Goal: Task Accomplishment & Management: Manage account settings

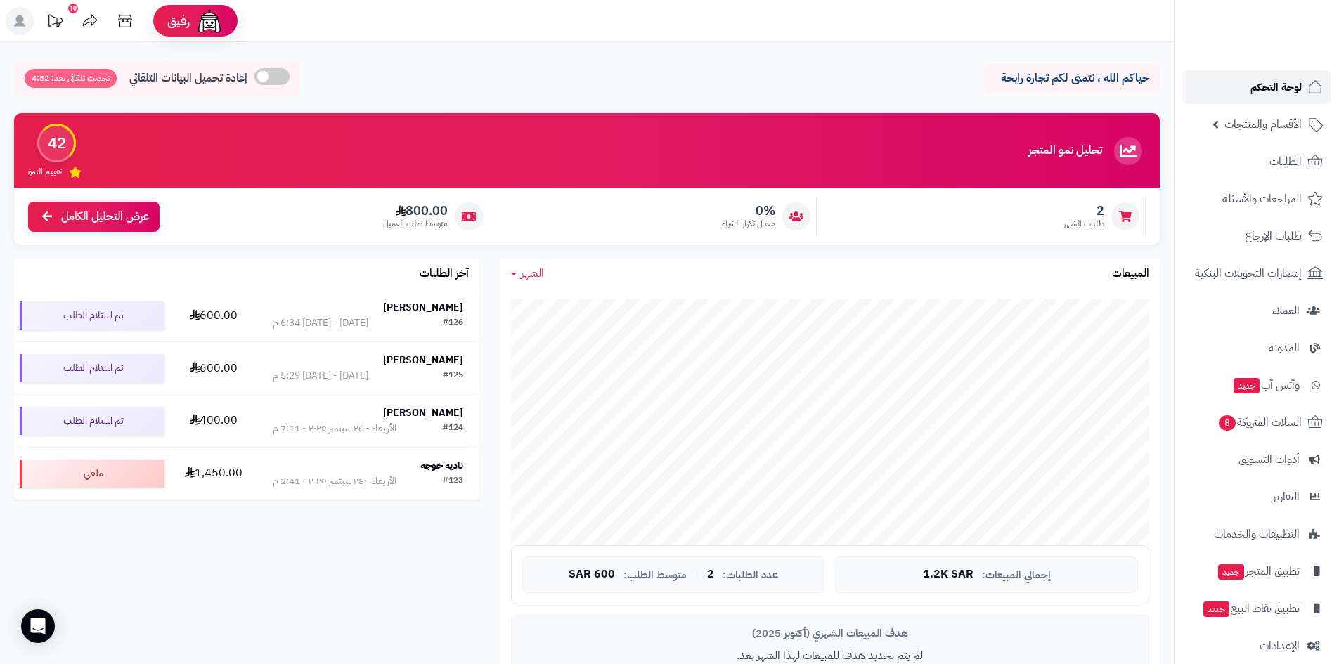
click at [1291, 85] on span "لوحة التحكم" at bounding box center [1276, 87] width 51 height 20
click at [1279, 163] on span "الطلبات" at bounding box center [1286, 162] width 32 height 20
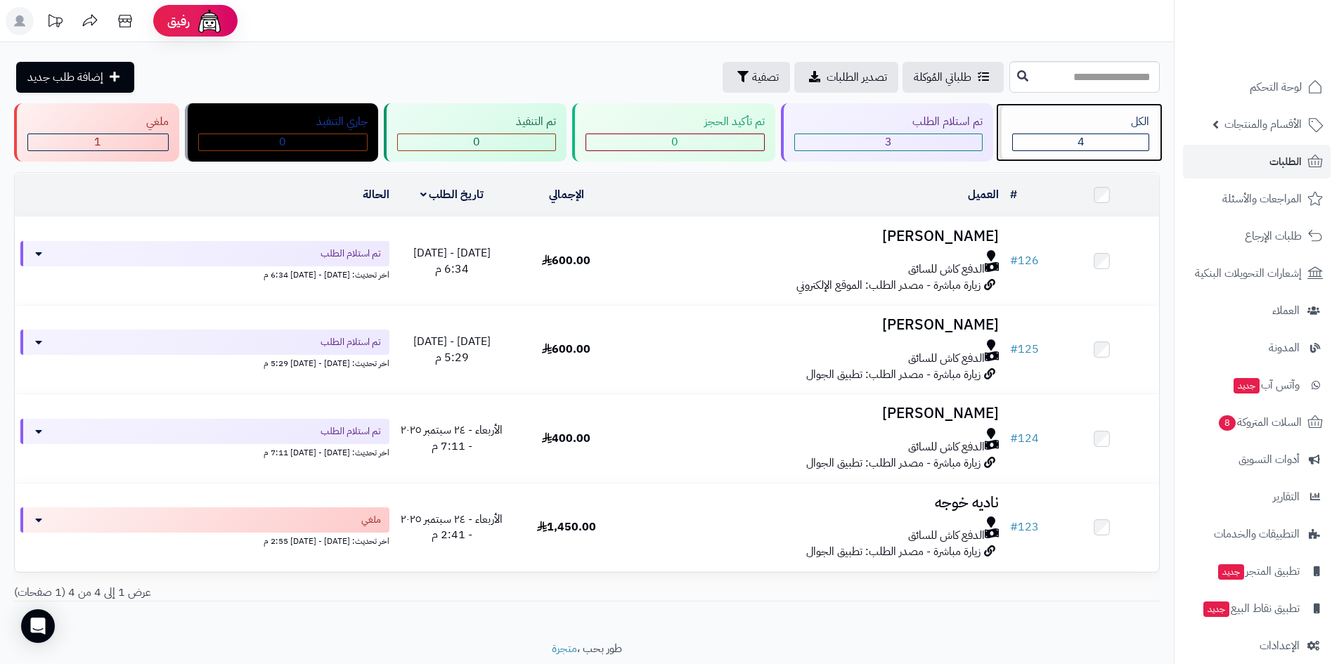
click at [1084, 144] on span "4" at bounding box center [1081, 142] width 7 height 17
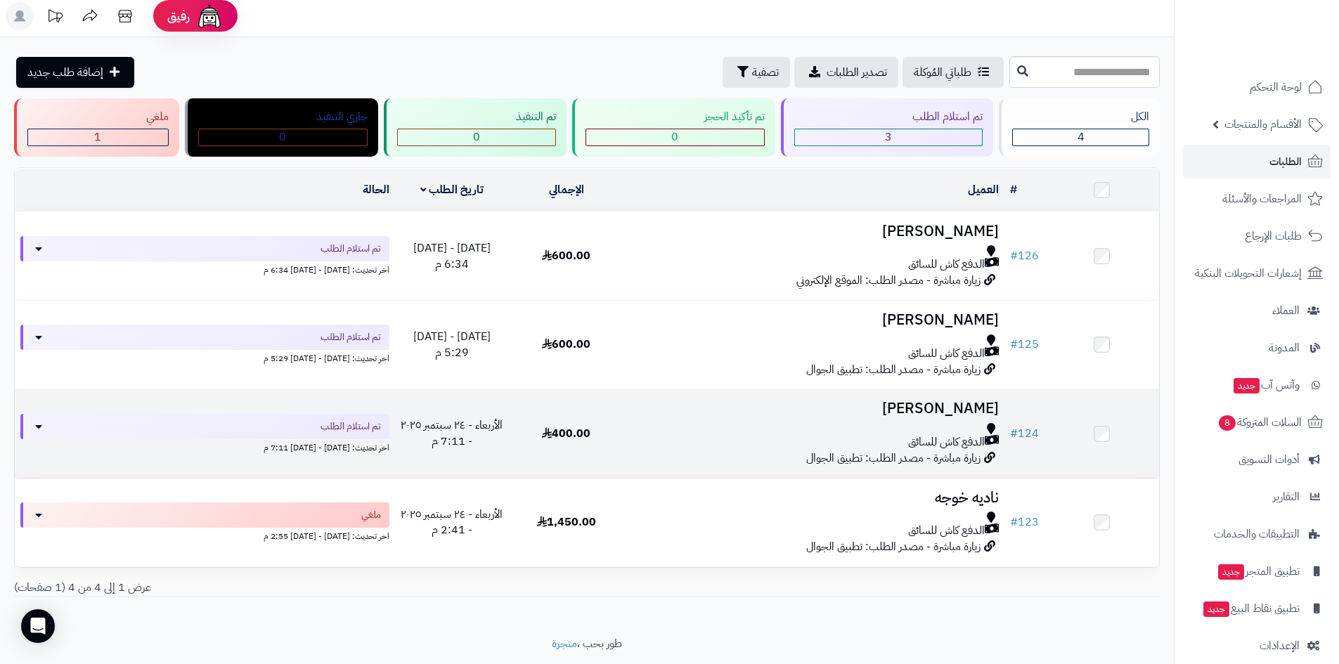
scroll to position [8, 0]
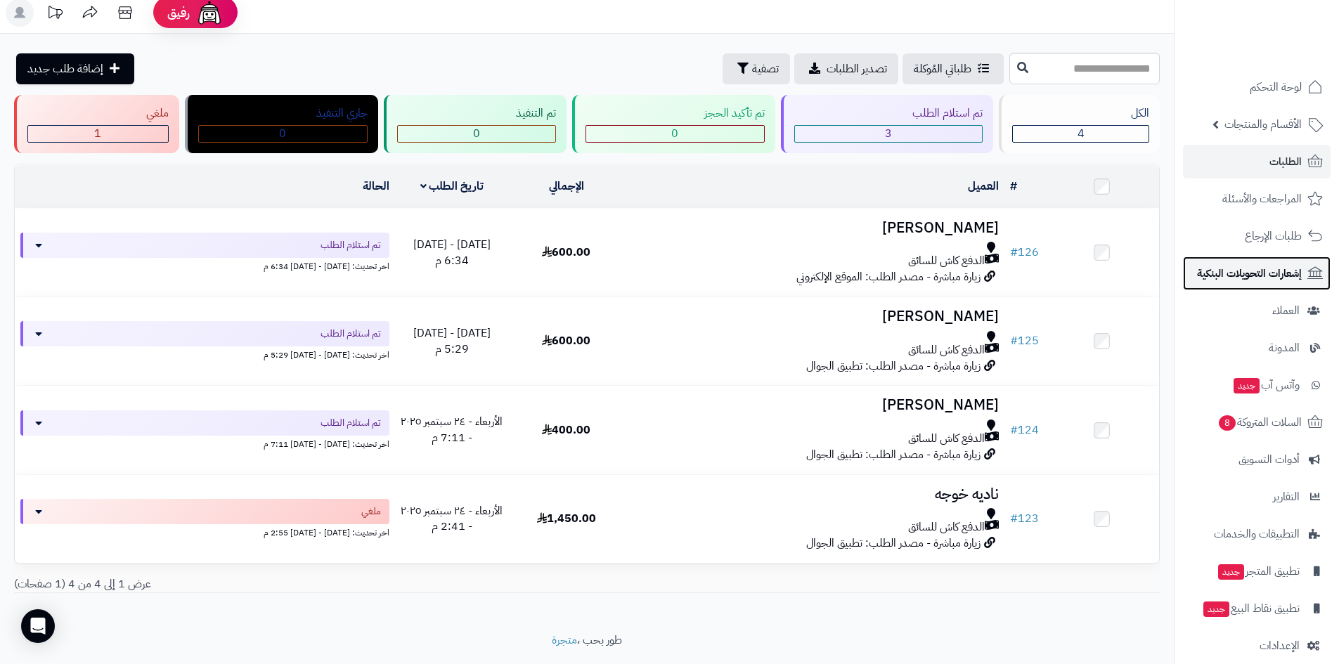
click at [1275, 272] on span "إشعارات التحويلات البنكية" at bounding box center [1249, 274] width 105 height 20
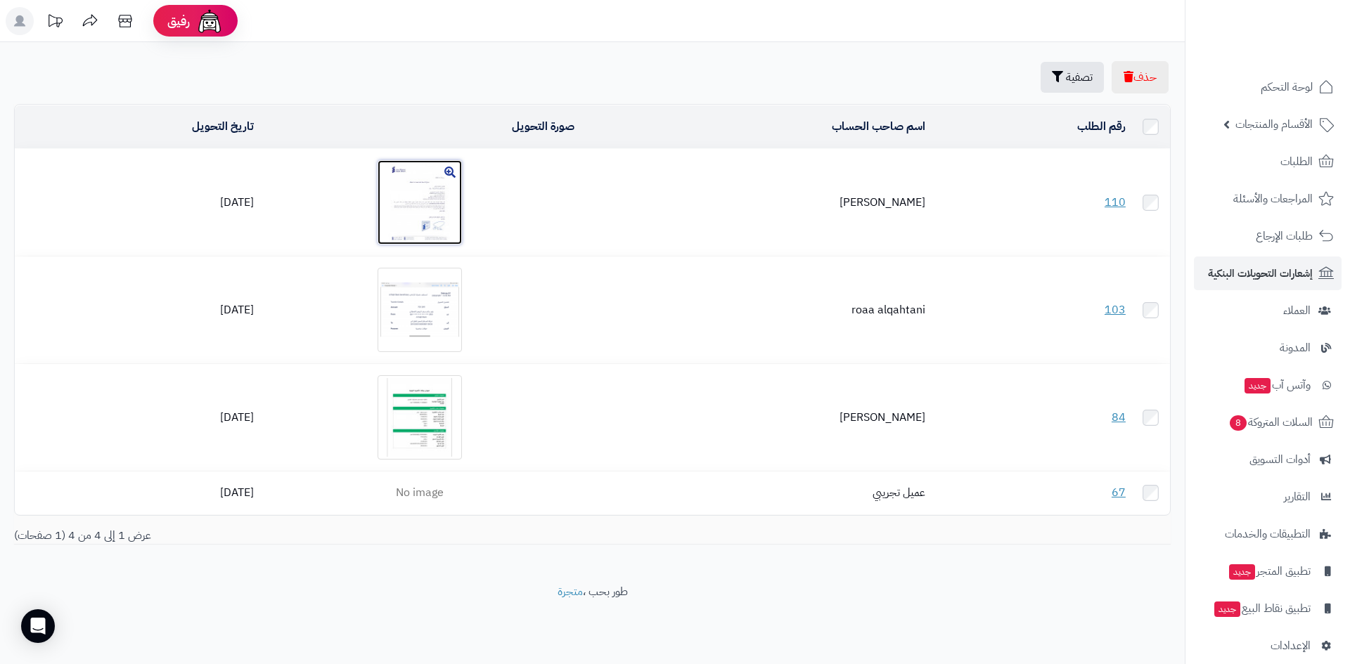
click at [430, 203] on img at bounding box center [420, 202] width 84 height 84
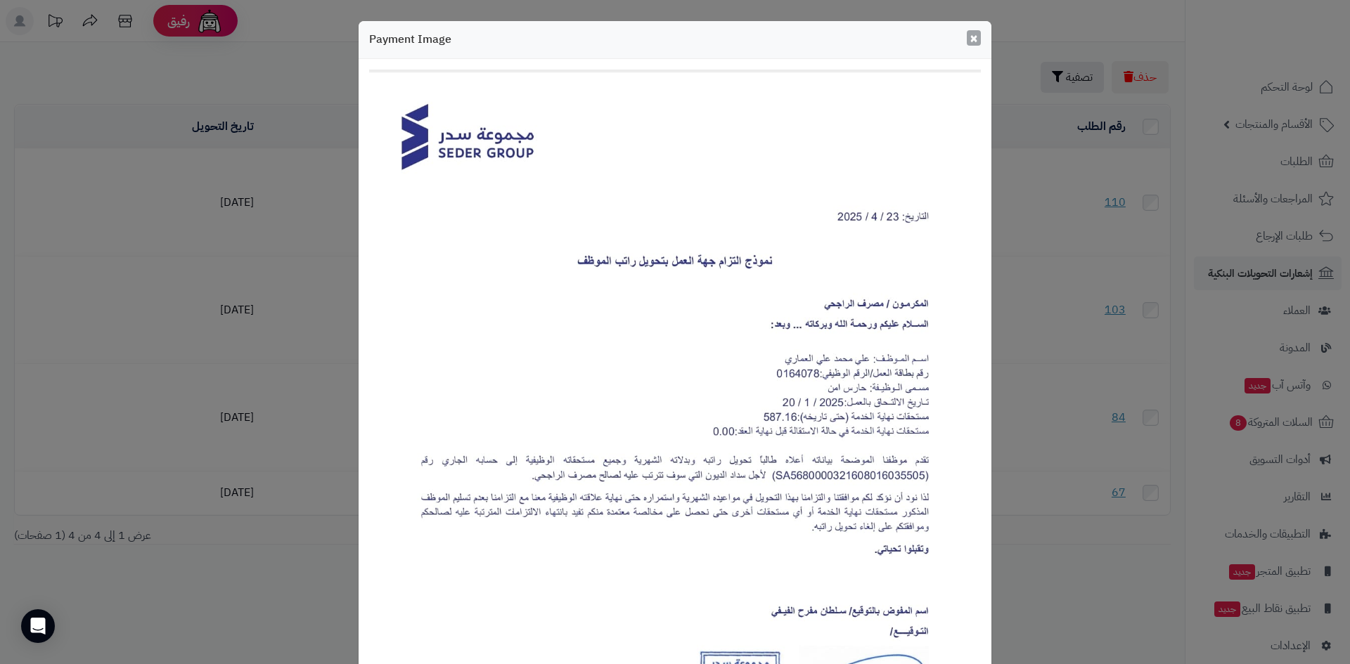
click at [975, 35] on span "×" at bounding box center [973, 37] width 8 height 21
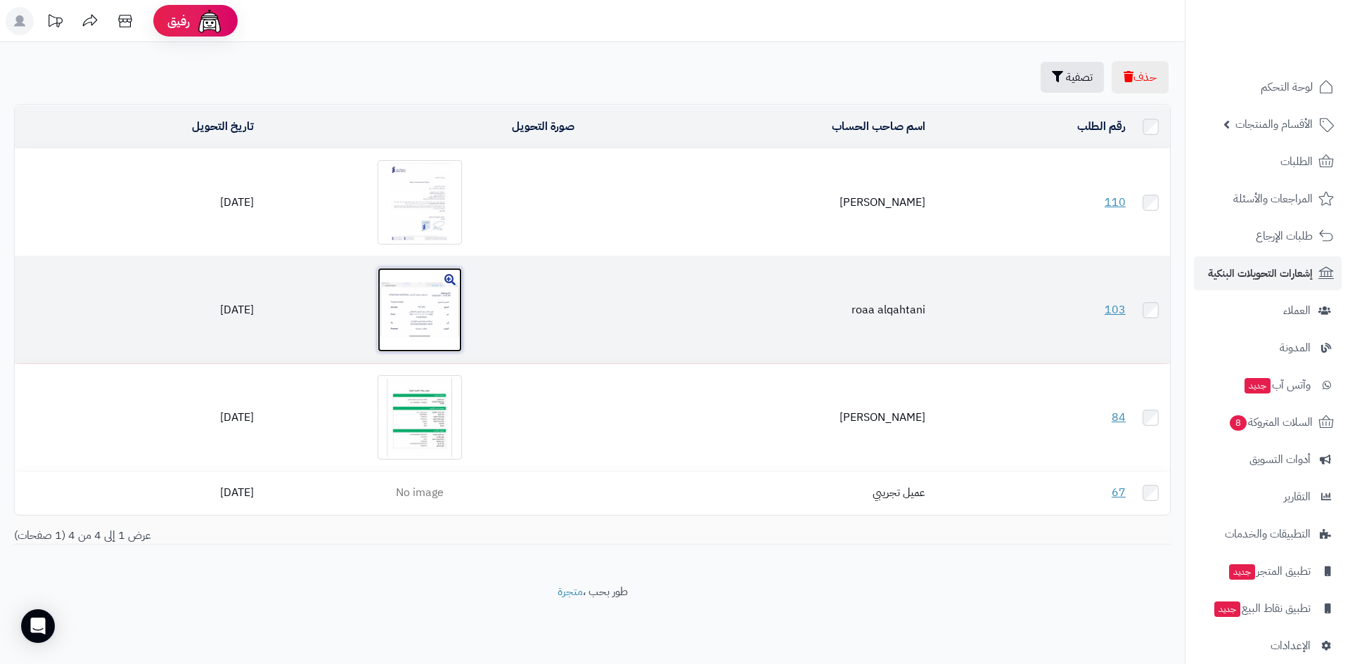
click at [444, 309] on img at bounding box center [420, 310] width 84 height 84
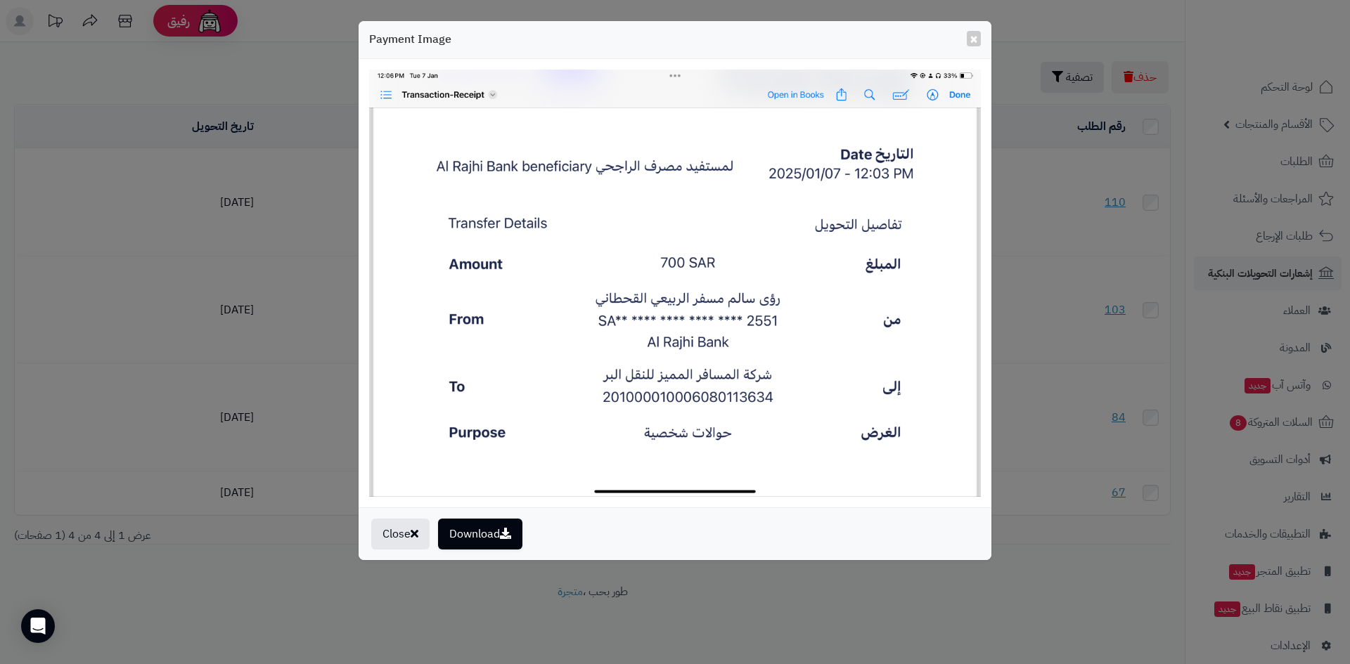
click at [965, 38] on div "× Payment Image" at bounding box center [675, 40] width 633 height 38
click at [968, 35] on button "×" at bounding box center [974, 37] width 14 height 15
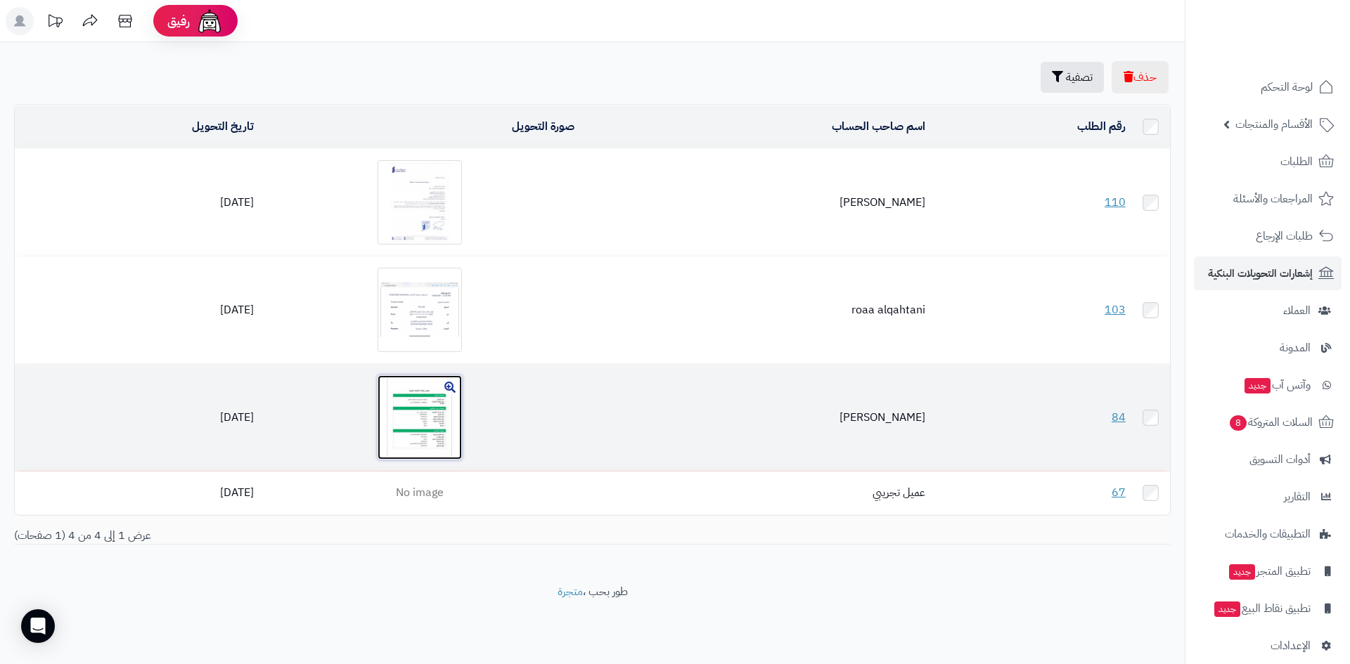
click at [423, 417] on img at bounding box center [420, 417] width 84 height 84
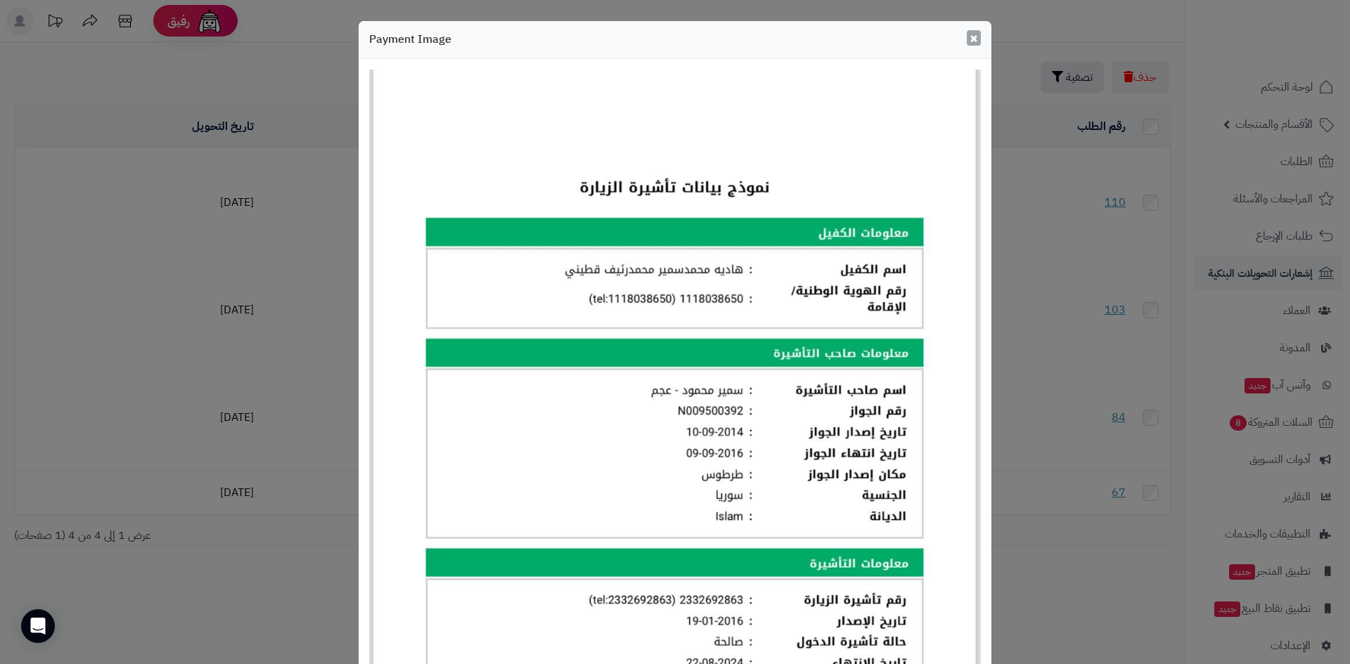
click at [978, 35] on span "×" at bounding box center [973, 37] width 8 height 21
